Goal: Transaction & Acquisition: Purchase product/service

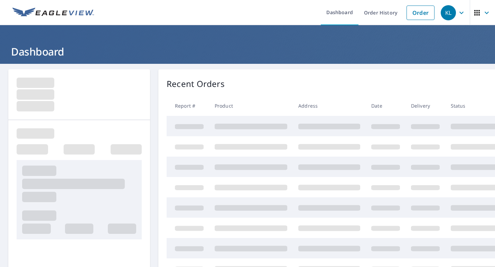
click at [411, 11] on link "Order" at bounding box center [420, 13] width 28 height 15
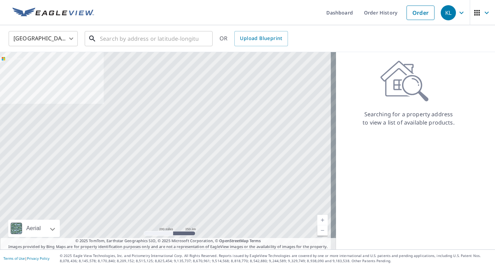
click at [139, 37] on input "text" at bounding box center [149, 38] width 98 height 19
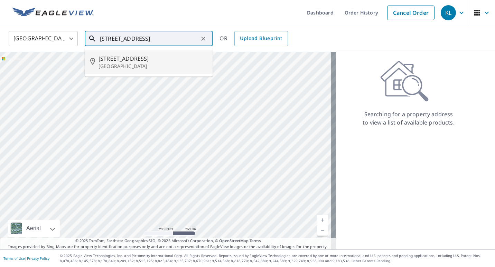
click at [144, 56] on span "[STREET_ADDRESS]" at bounding box center [152, 59] width 108 height 8
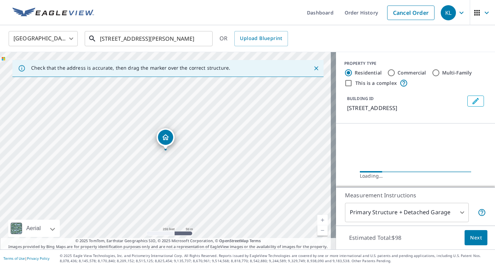
click at [109, 40] on input "[STREET_ADDRESS][PERSON_NAME]" at bounding box center [149, 38] width 98 height 19
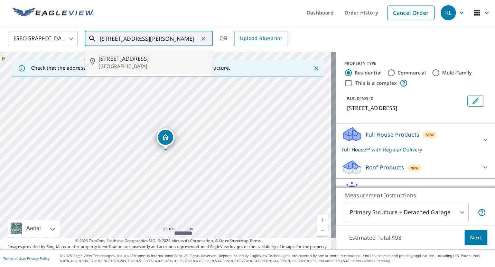
click at [138, 64] on p "[GEOGRAPHIC_DATA]" at bounding box center [152, 66] width 108 height 7
type input "[STREET_ADDRESS][PERSON_NAME]"
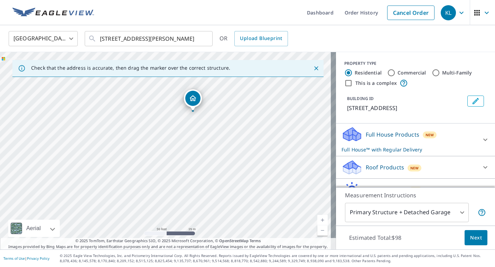
drag, startPoint x: 223, startPoint y: 166, endPoint x: 222, endPoint y: 125, distance: 41.5
click at [222, 125] on div "[STREET_ADDRESS][PERSON_NAME]" at bounding box center [168, 151] width 336 height 198
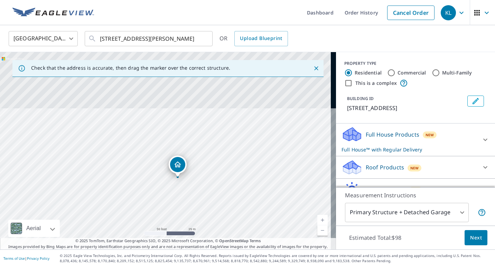
drag, startPoint x: 162, startPoint y: 141, endPoint x: 149, endPoint y: 230, distance: 89.8
click at [149, 232] on div "[STREET_ADDRESS][PERSON_NAME]" at bounding box center [168, 151] width 336 height 198
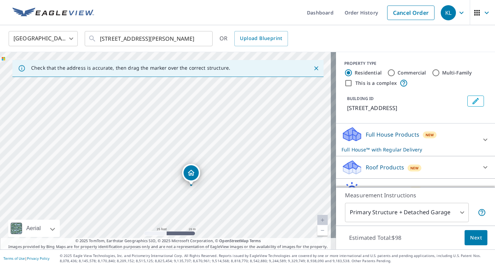
drag, startPoint x: 239, startPoint y: 127, endPoint x: 260, endPoint y: 178, distance: 54.8
click at [260, 178] on div "[STREET_ADDRESS][PERSON_NAME]" at bounding box center [168, 151] width 336 height 198
click at [481, 144] on icon at bounding box center [485, 140] width 8 height 8
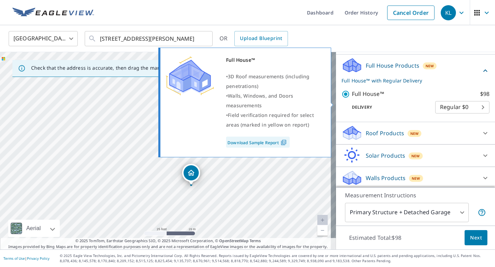
drag, startPoint x: 341, startPoint y: 104, endPoint x: 360, endPoint y: 119, distance: 24.3
click at [341, 98] on input "Full House™ $98" at bounding box center [346, 94] width 10 height 8
checkbox input "false"
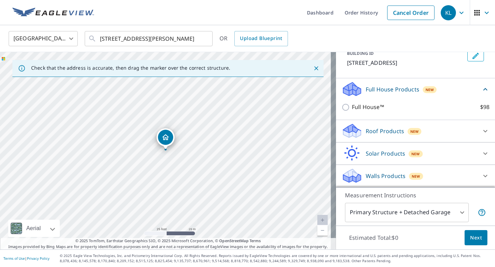
click at [460, 134] on div "Roof Products New" at bounding box center [408, 131] width 135 height 16
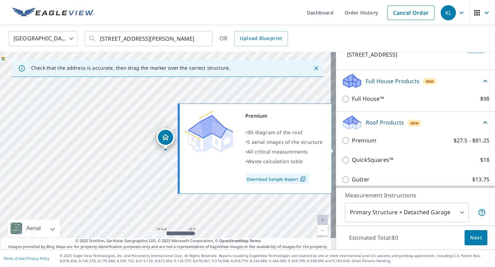
click at [341, 145] on input "Premium $27.5 - $81.25" at bounding box center [346, 140] width 10 height 8
checkbox input "true"
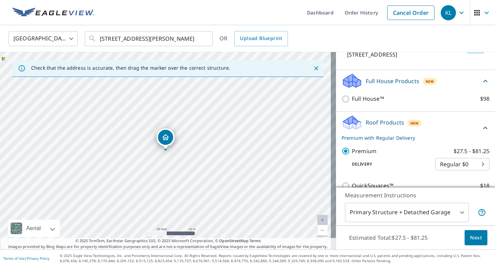
click at [448, 212] on body "KL KL Dashboard Order History Cancel Order KL [GEOGRAPHIC_DATA] [GEOGRAPHIC_DAT…" at bounding box center [247, 133] width 495 height 267
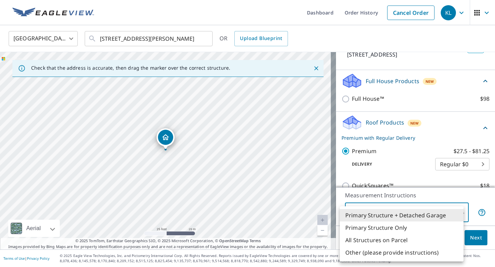
click at [417, 227] on li "Primary Structure Only" at bounding box center [402, 228] width 124 height 12
type input "2"
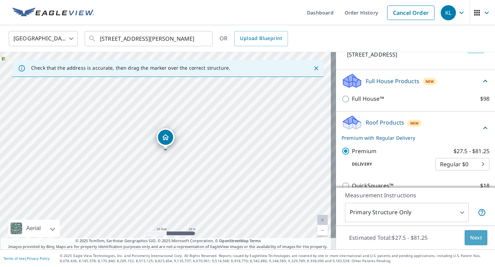
click at [470, 241] on span "Next" at bounding box center [476, 238] width 12 height 9
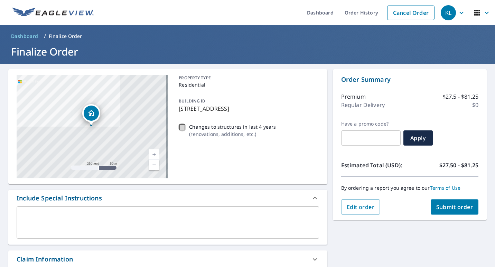
click at [182, 128] on input "Changes to structures in last 4 years ( renovations, additions, etc. )" at bounding box center [182, 127] width 8 height 8
checkbox input "true"
click at [450, 209] on span "Submit order" at bounding box center [454, 207] width 37 height 8
checkbox input "true"
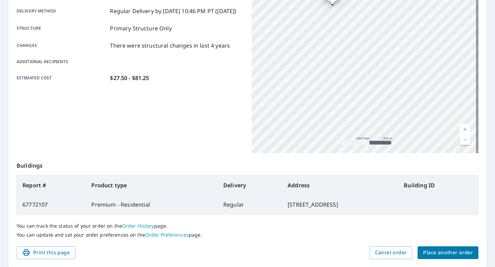
scroll to position [138, 0]
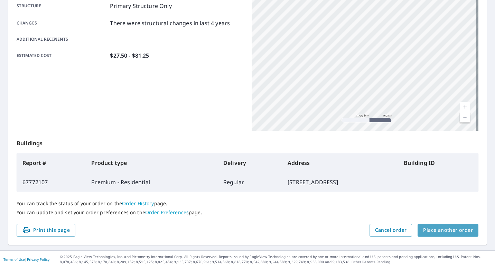
click at [444, 230] on span "Place another order" at bounding box center [448, 230] width 50 height 9
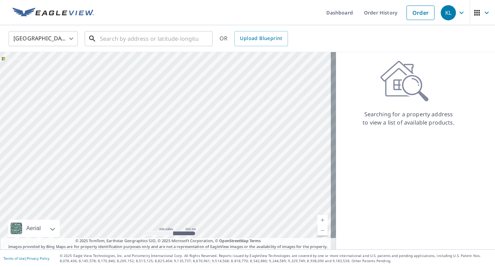
click at [130, 39] on input "text" at bounding box center [149, 38] width 98 height 19
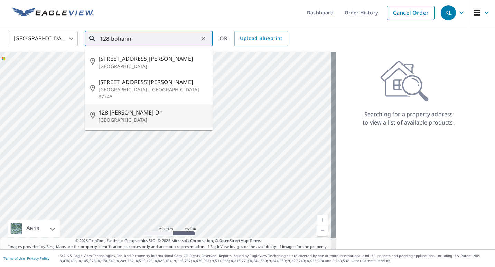
click at [140, 117] on p "[GEOGRAPHIC_DATA]" at bounding box center [152, 120] width 108 height 7
type input "[STREET_ADDRESS][PERSON_NAME][PERSON_NAME]"
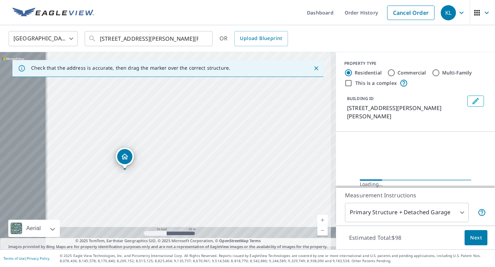
drag, startPoint x: 131, startPoint y: 162, endPoint x: 217, endPoint y: 120, distance: 95.3
click at [217, 120] on div "[STREET_ADDRESS][PERSON_NAME][PERSON_NAME]" at bounding box center [168, 151] width 336 height 198
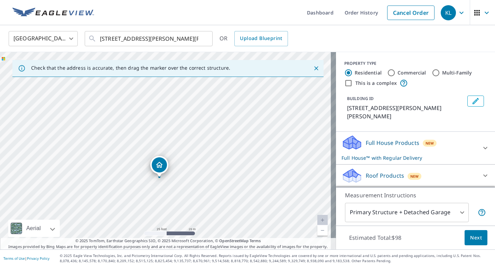
click at [436, 147] on div "Full House Products New Full House™ with Regular Delivery" at bounding box center [408, 148] width 135 height 27
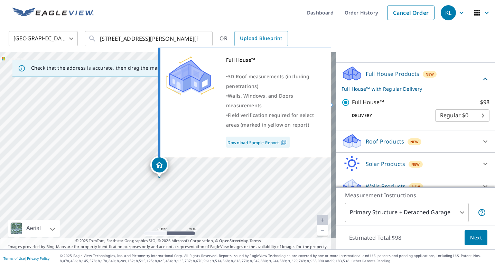
click at [341, 104] on input "Full House™ $98" at bounding box center [346, 102] width 10 height 8
checkbox input "false"
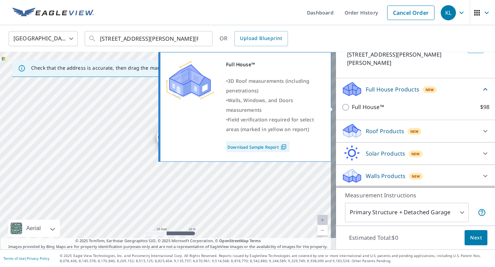
scroll to position [54, 0]
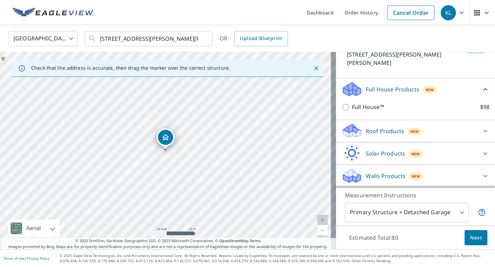
click at [416, 129] on div "Roof Products New" at bounding box center [408, 131] width 135 height 16
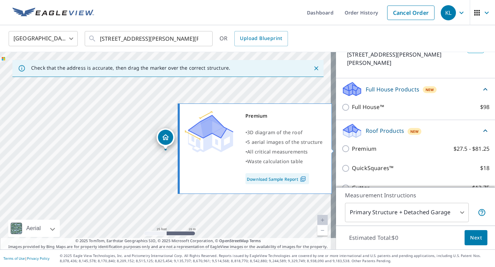
click at [341, 152] on input "Premium $27.5 - $81.25" at bounding box center [346, 149] width 10 height 8
checkbox input "true"
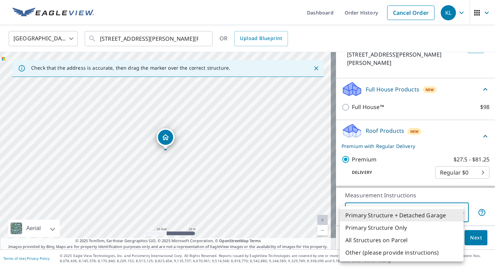
click at [436, 212] on body "KL KL Dashboard Order History Cancel Order KL [GEOGRAPHIC_DATA] [GEOGRAPHIC_DAT…" at bounding box center [247, 133] width 495 height 267
click at [398, 226] on li "Primary Structure Only" at bounding box center [402, 228] width 124 height 12
type input "2"
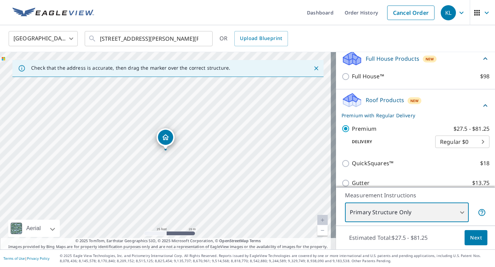
scroll to position [157, 0]
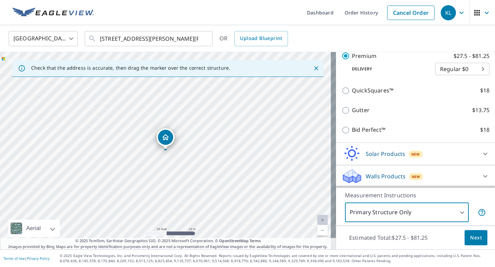
click at [471, 237] on span "Next" at bounding box center [476, 238] width 12 height 9
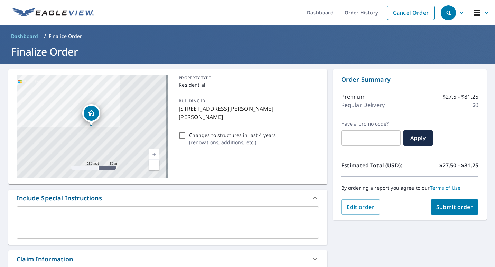
click at [180, 132] on input "Changes to structures in last 4 years ( renovations, additions, etc. )" at bounding box center [182, 136] width 8 height 8
checkbox input "true"
click at [440, 209] on span "Submit order" at bounding box center [454, 207] width 37 height 8
checkbox input "true"
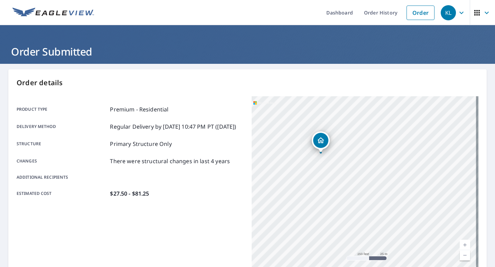
click at [330, 15] on link "Dashboard" at bounding box center [340, 12] width 38 height 25
